Goal: Check status: Verify the current state of an ongoing process or item

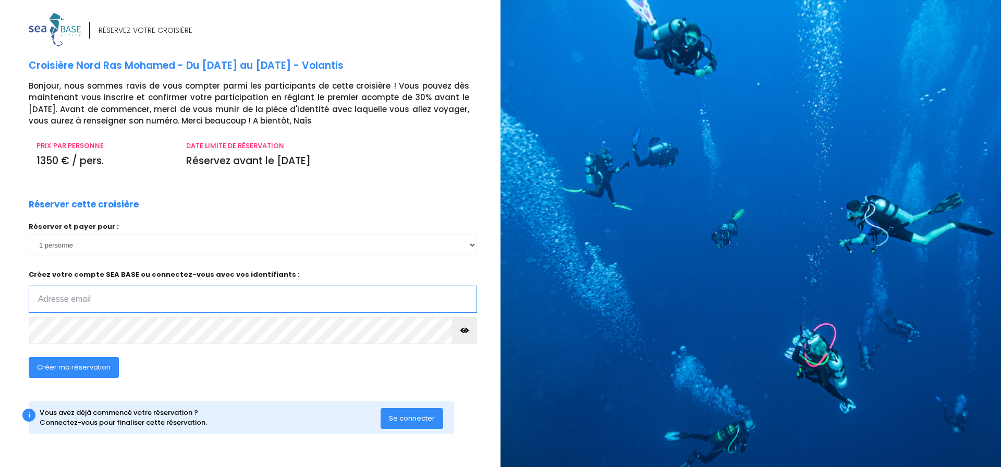
type input "[EMAIL_ADDRESS][DOMAIN_NAME]"
click at [417, 417] on span "Se connecter" at bounding box center [412, 419] width 46 height 10
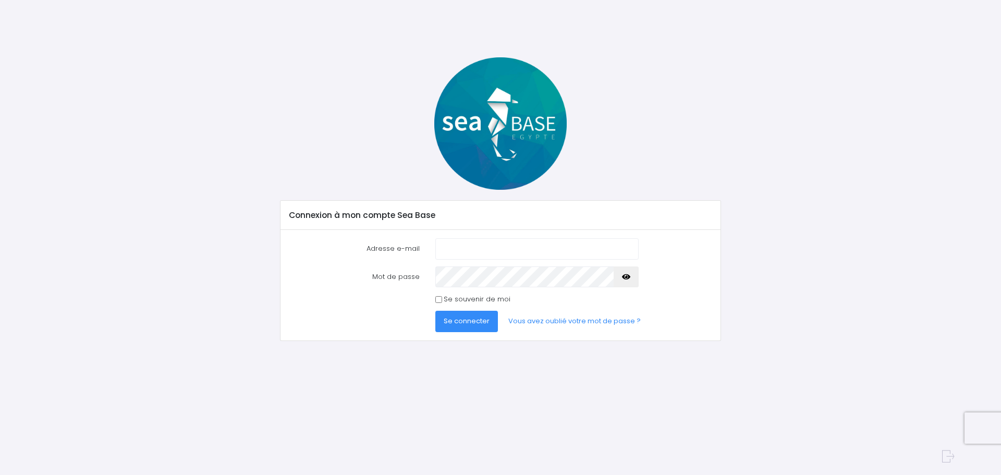
type input "steph_jolly@yahoo.fr"
click at [465, 319] on span "Se connecter" at bounding box center [467, 321] width 46 height 10
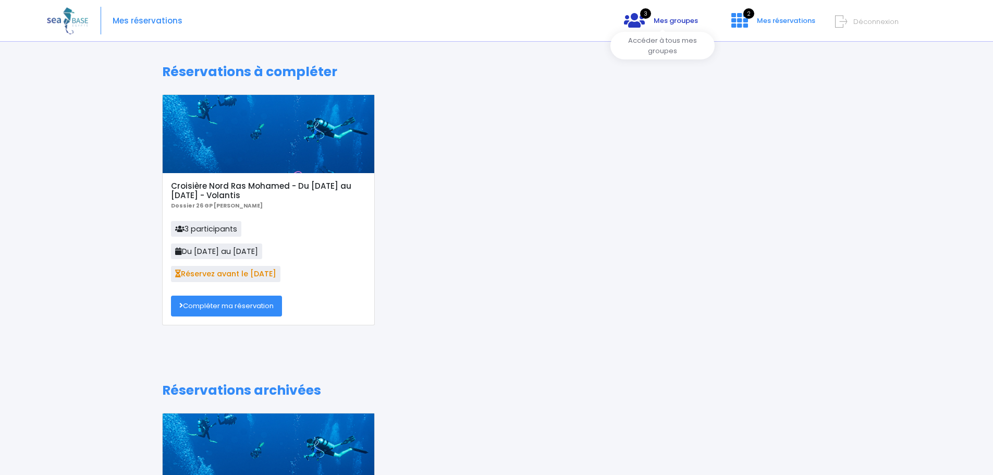
click at [667, 20] on span "Mes groupes" at bounding box center [676, 21] width 44 height 10
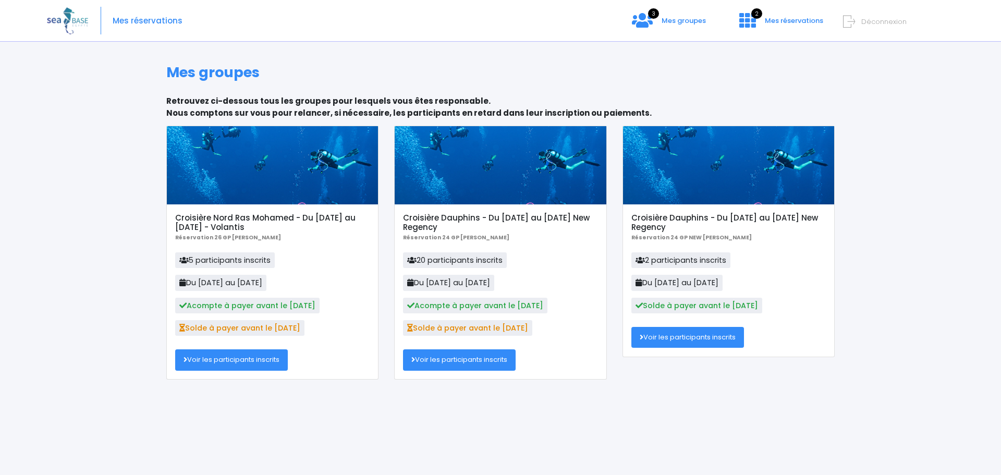
click at [259, 356] on link "Voir les participants inscrits" at bounding box center [231, 359] width 113 height 21
